Goal: Transaction & Acquisition: Purchase product/service

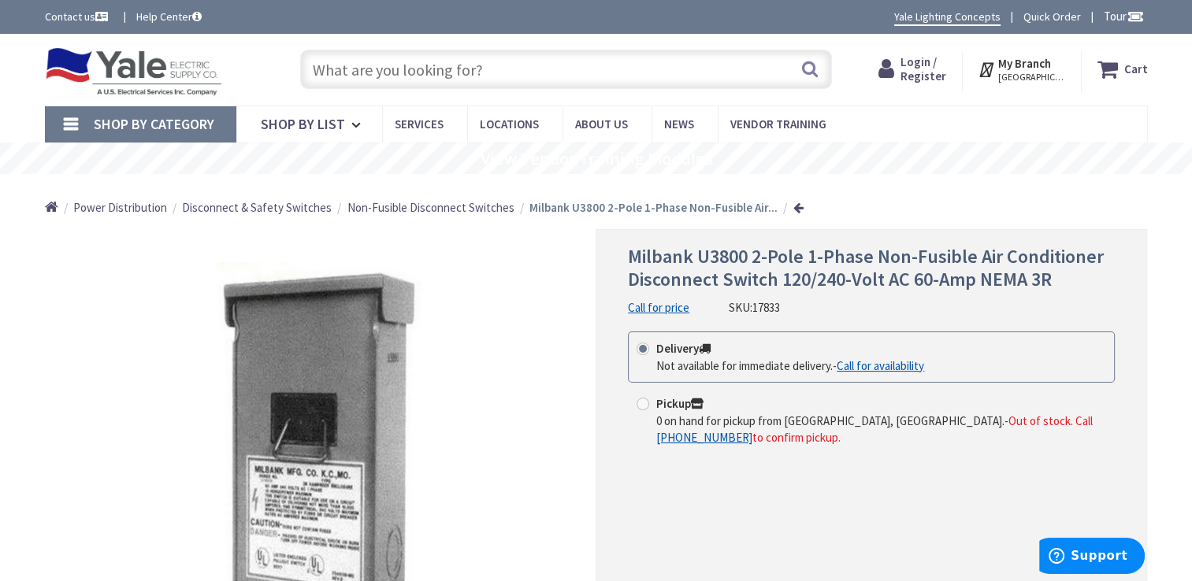
click at [896, 370] on link "Call for availability" at bounding box center [880, 366] width 87 height 17
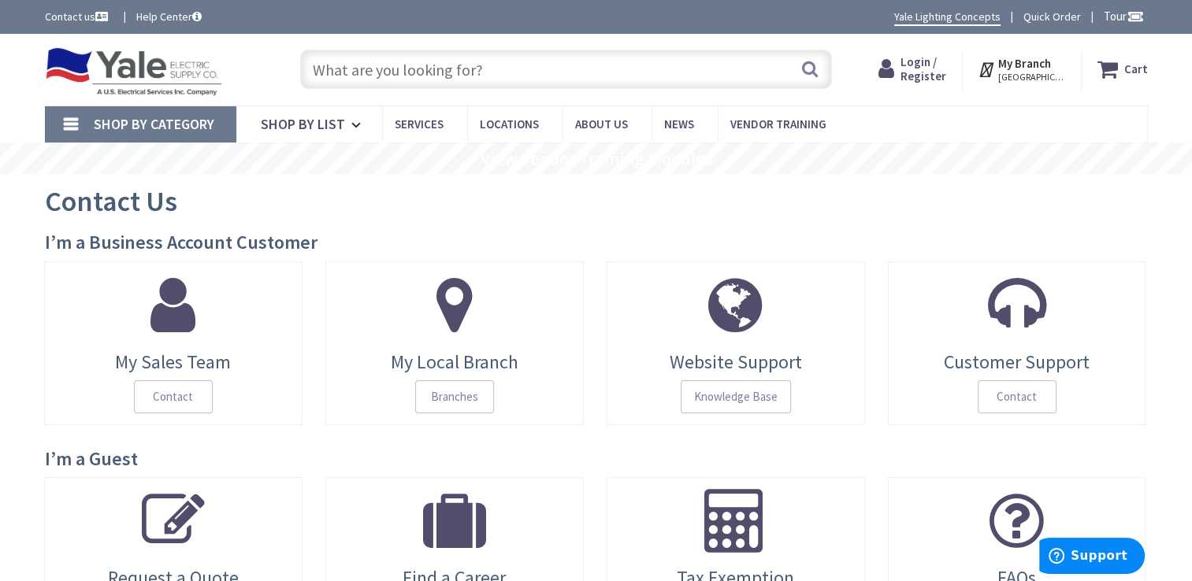
click at [1043, 17] on link "Quick Order" at bounding box center [1052, 17] width 58 height 16
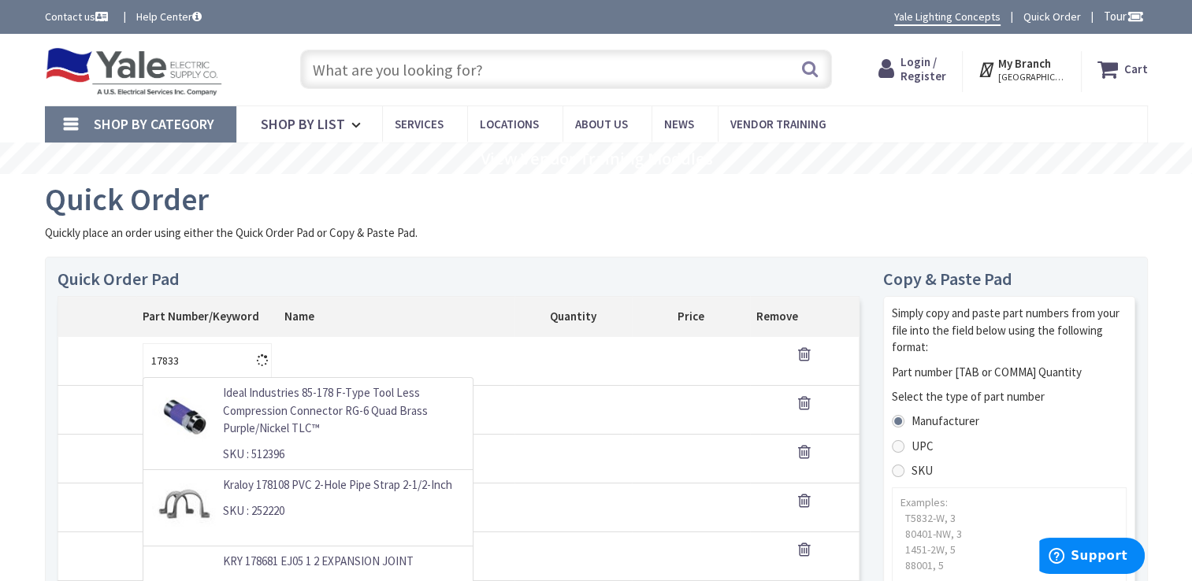
type input "17833"
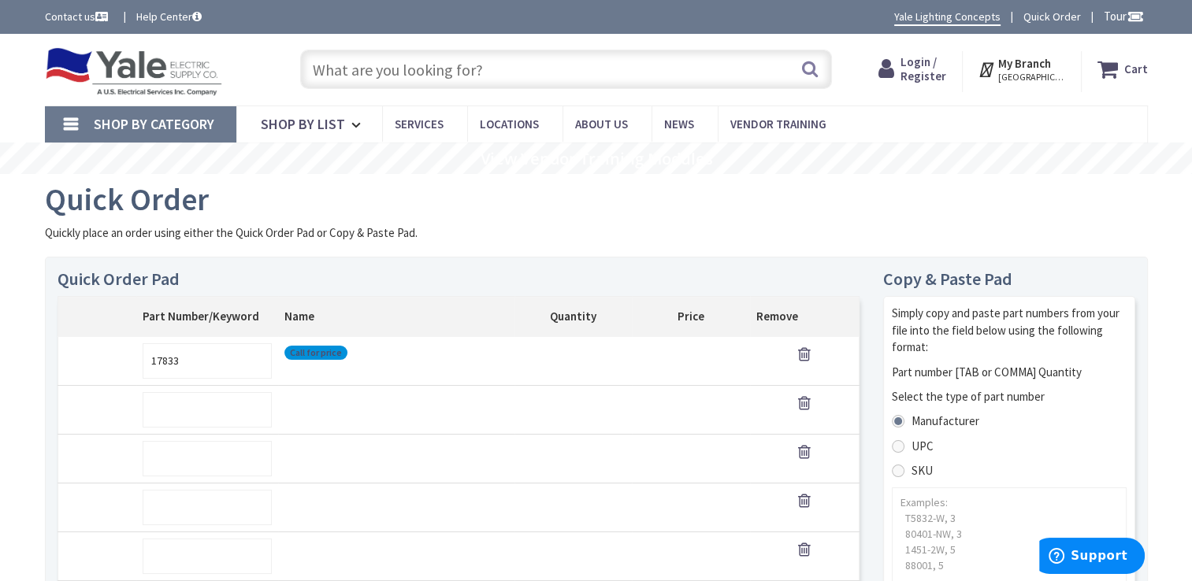
click at [313, 348] on link "Call for price" at bounding box center [316, 352] width 52 height 9
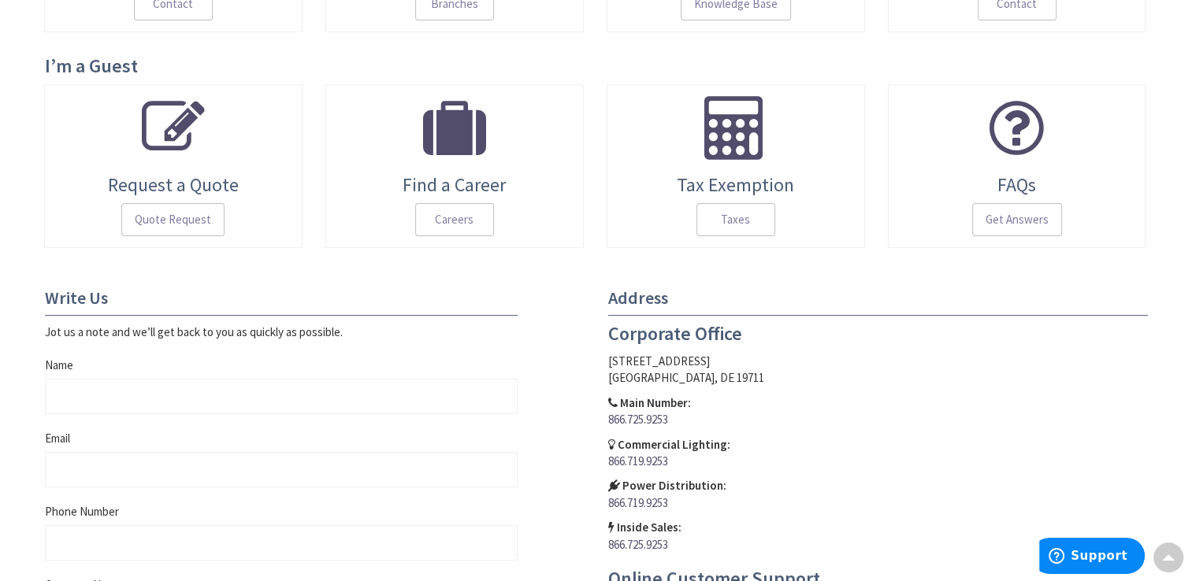
scroll to position [162, 0]
